Goal: Navigation & Orientation: Find specific page/section

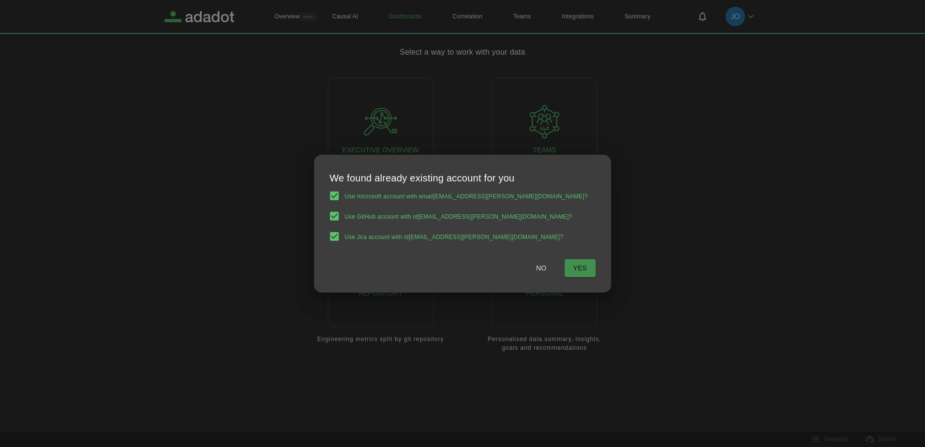
click at [573, 267] on span "Yes" at bounding box center [580, 268] width 14 height 12
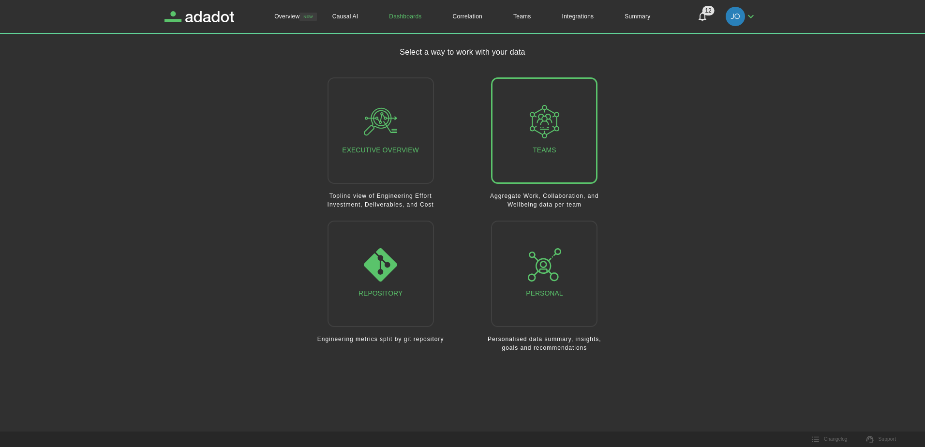
click at [531, 140] on div "Teams" at bounding box center [544, 130] width 33 height 51
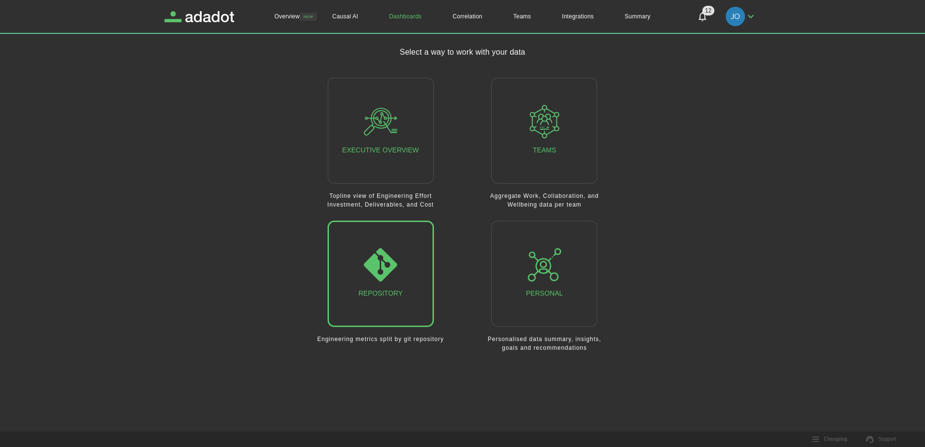
click at [389, 288] on div "Repository" at bounding box center [380, 273] width 44 height 51
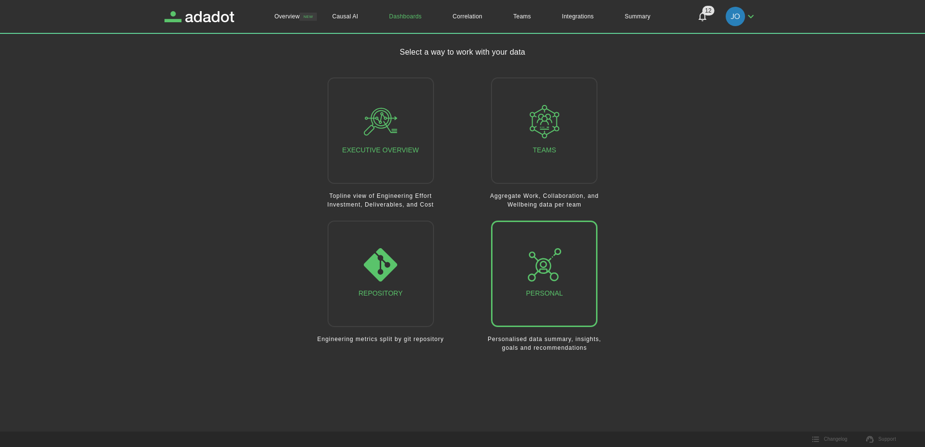
click at [561, 268] on icon "button" at bounding box center [544, 264] width 33 height 33
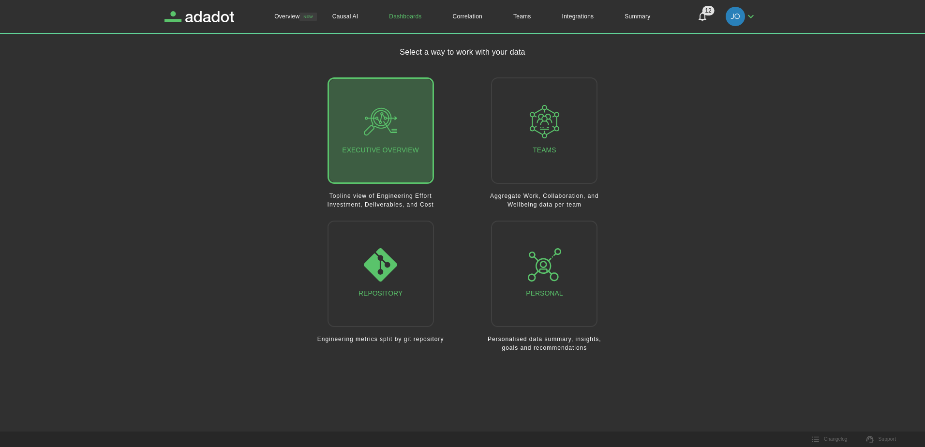
click at [402, 142] on div "Executive Overview" at bounding box center [380, 130] width 76 height 51
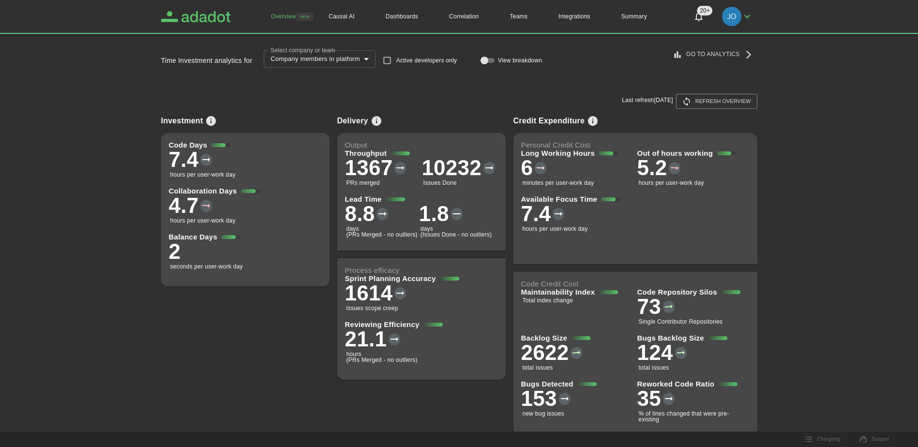
click at [203, 15] on icon "Adadot Homepage" at bounding box center [205, 16] width 49 height 11
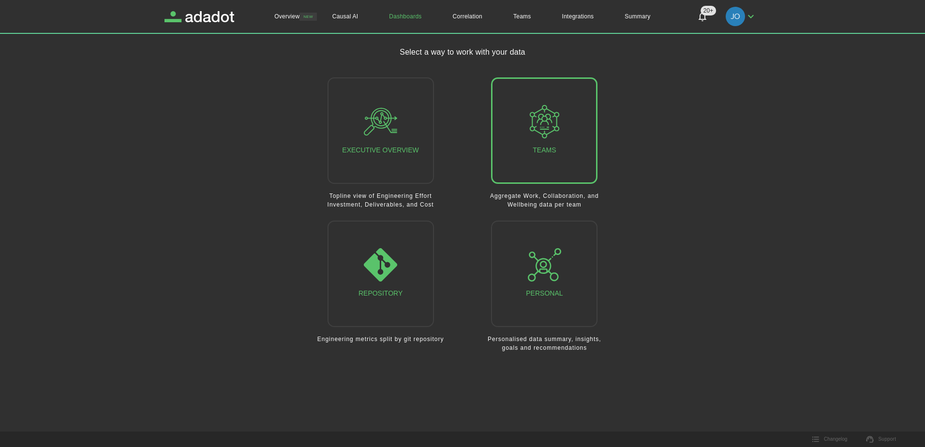
click at [522, 112] on button "Teams" at bounding box center [544, 130] width 106 height 106
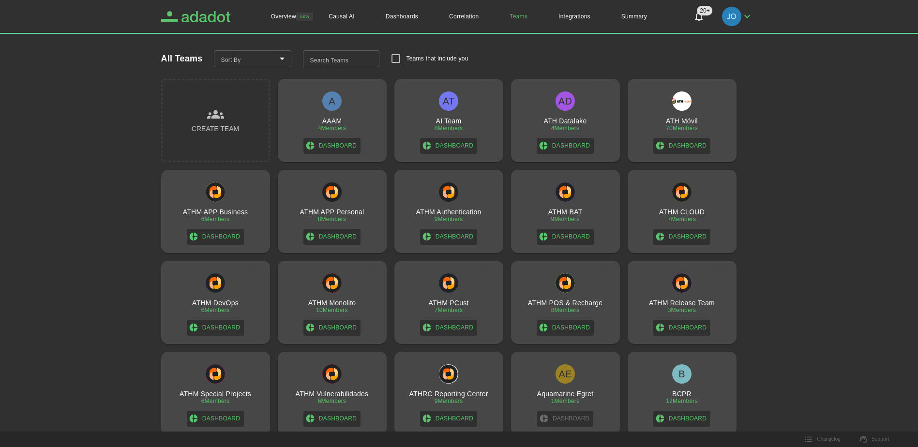
drag, startPoint x: 33, startPoint y: 0, endPoint x: 188, endPoint y: 22, distance: 155.9
click at [188, 22] on icon "Adadot Homepage" at bounding box center [205, 16] width 49 height 11
